Goal: Check status: Check status

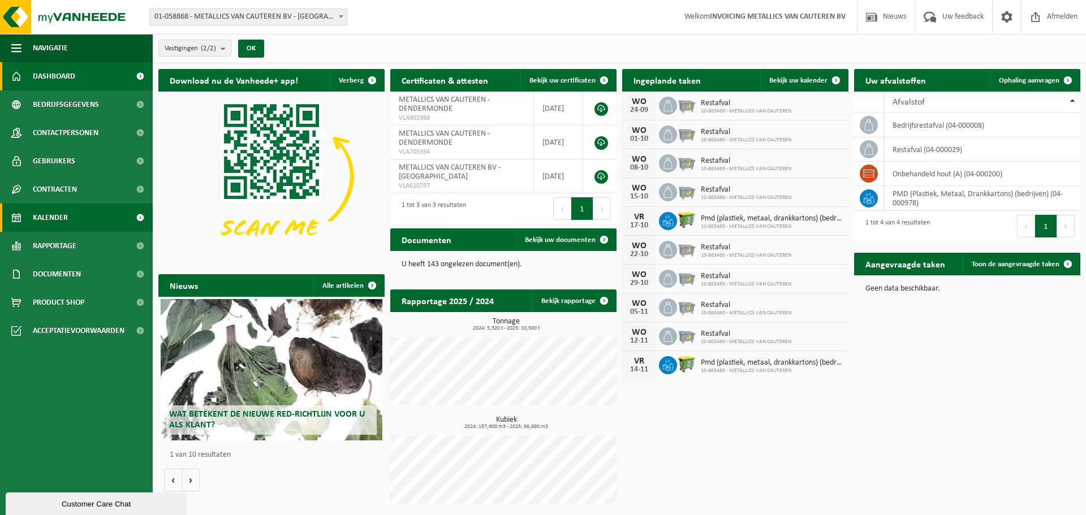
click at [83, 213] on link "Kalender" at bounding box center [76, 218] width 153 height 28
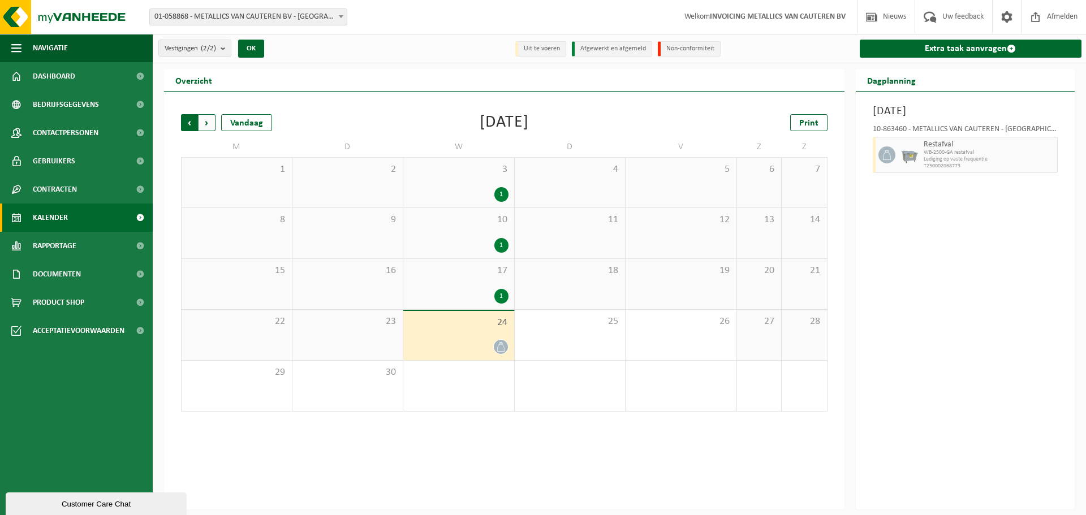
click at [208, 123] on span "Volgende" at bounding box center [206, 122] width 17 height 17
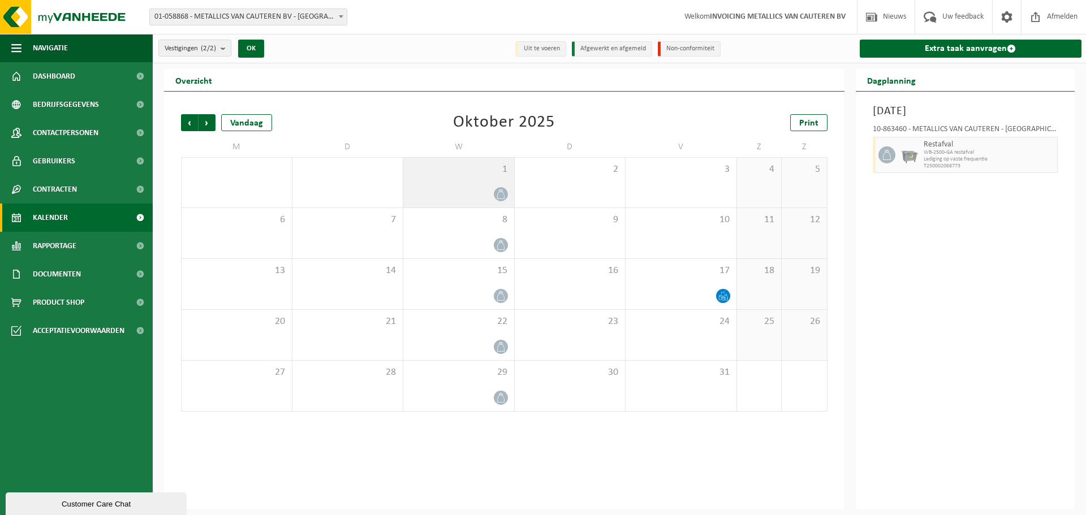
click at [496, 191] on icon at bounding box center [501, 194] width 10 height 10
